Goal: Task Accomplishment & Management: Manage account settings

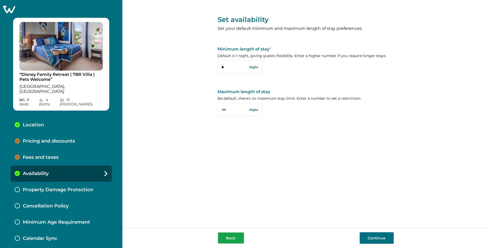
click at [238, 239] on button "Back" at bounding box center [231, 239] width 26 height 12
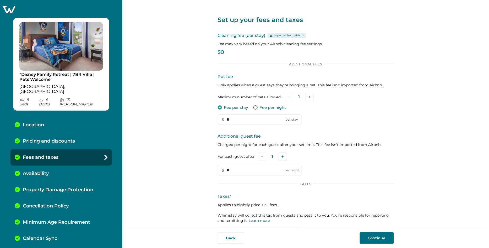
click at [238, 239] on button "Back" at bounding box center [231, 239] width 26 height 12
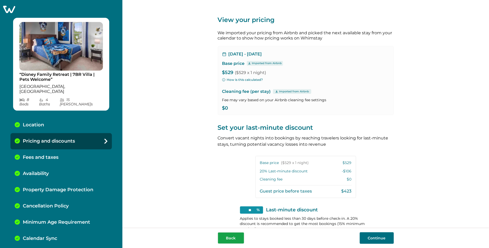
click at [238, 239] on button "Back" at bounding box center [231, 239] width 26 height 12
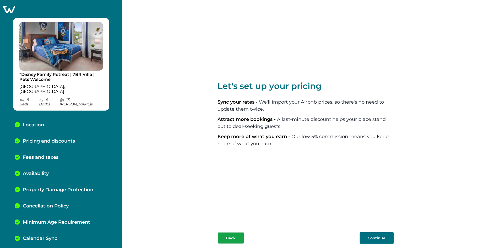
click at [232, 236] on button "Back" at bounding box center [231, 239] width 26 height 12
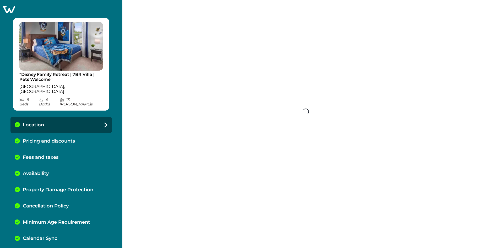
select select "**"
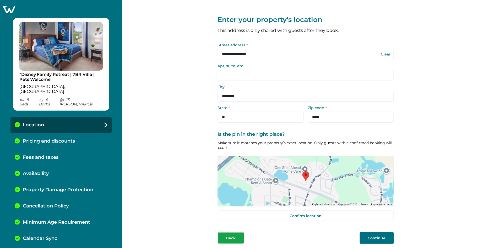
click at [232, 242] on button "Back" at bounding box center [231, 239] width 26 height 12
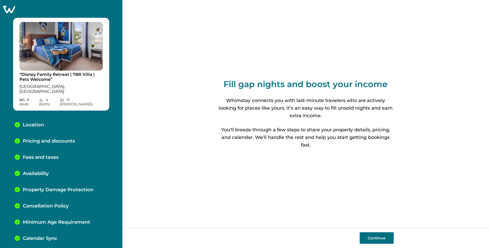
click at [15, 10] on icon at bounding box center [9, 9] width 12 height 7
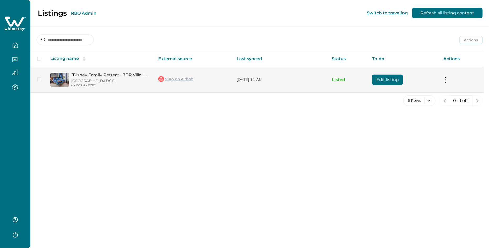
click at [445, 80] on button at bounding box center [445, 80] width 4 height 6
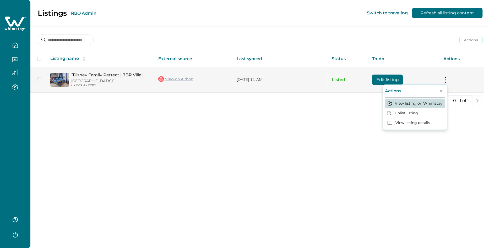
click at [423, 102] on button "View listing on Whimstay" at bounding box center [415, 104] width 60 height 10
